Goal: Task Accomplishment & Management: Manage account settings

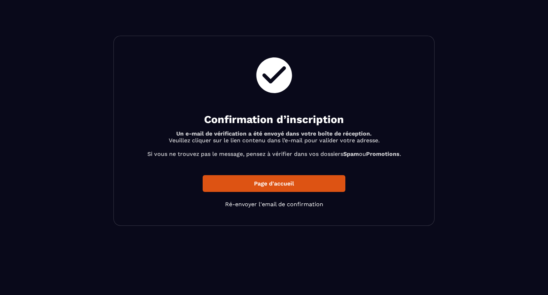
click at [257, 216] on div "Confirmation d’inscription Un e-mail de vérification a été envoyé dans votre bo…" at bounding box center [273, 131] width 321 height 190
click at [252, 213] on div "Confirmation d’inscription Un e-mail de vérification a été envoyé dans votre bo…" at bounding box center [273, 131] width 321 height 190
click at [261, 222] on div "Confirmation d’inscription Un e-mail de vérification a été envoyé dans votre bo…" at bounding box center [273, 131] width 321 height 190
click at [262, 208] on link "Ré-envoyer l'email de confirmation" at bounding box center [274, 204] width 98 height 7
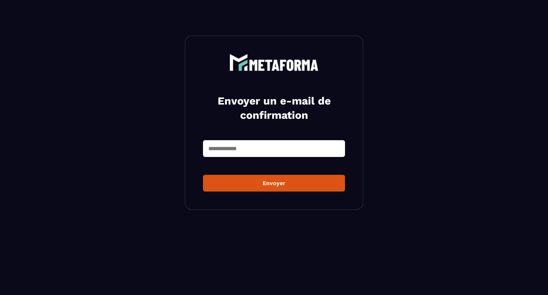
click at [0, 154] on section "Envoyer un e-mail de confirmation Envoyer" at bounding box center [274, 123] width 548 height 246
paste input "**********"
type input "*"
